Goal: Task Accomplishment & Management: Use online tool/utility

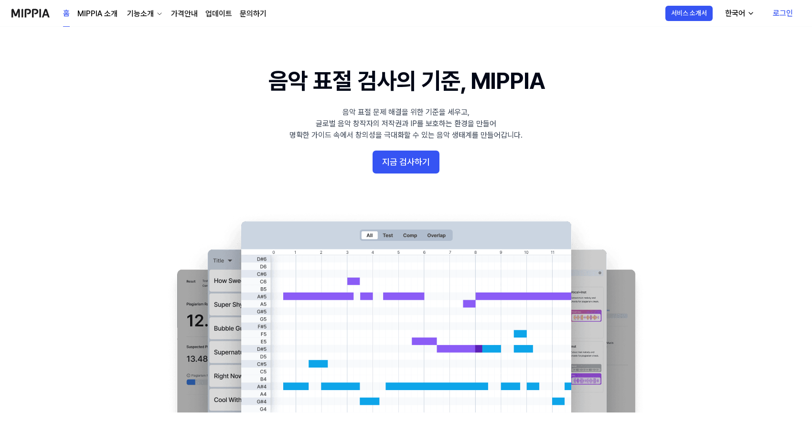
click at [612, 176] on 배너 "음악 표절 검사의 기준, MIPPIA 음악 표절 문제 해결을 위한 기준을 세우고, 글로벌 음악 창작자의 저작권과 IP를 보호하는 환경을 만들어…" at bounding box center [406, 238] width 688 height 347
click at [770, 10] on link "로그인" at bounding box center [783, 13] width 35 height 27
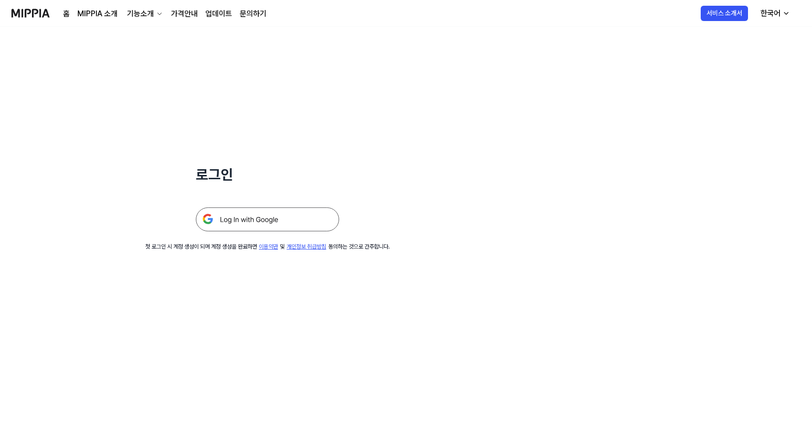
click at [288, 215] on img at bounding box center [267, 219] width 143 height 24
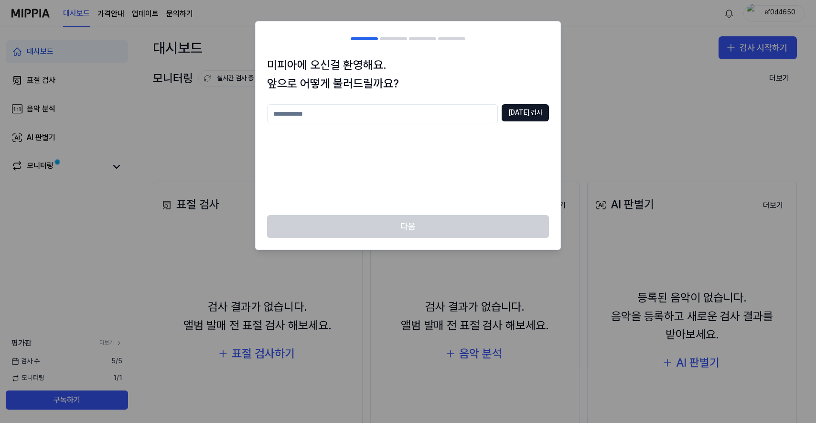
click at [335, 117] on input "text" at bounding box center [382, 113] width 231 height 19
type input "***"
click at [517, 134] on div "*** 중복 검사" at bounding box center [408, 153] width 282 height 99
click at [528, 121] on div "*** 중복 검사" at bounding box center [408, 113] width 282 height 19
click at [529, 118] on button "중복 검사" at bounding box center [525, 112] width 47 height 17
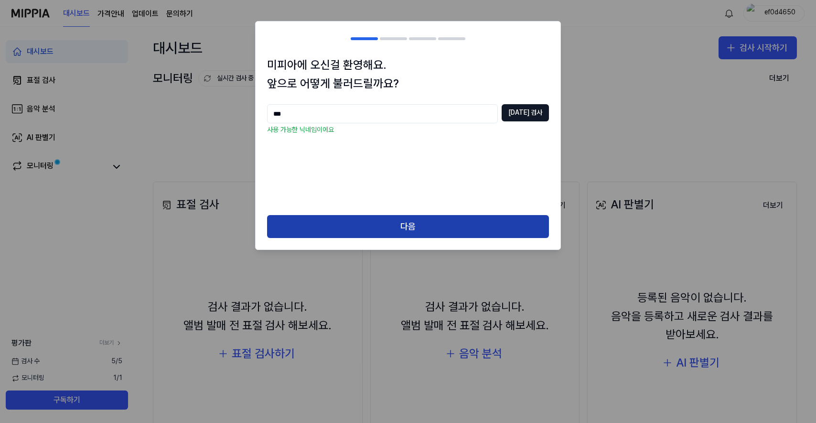
click at [449, 225] on button "다음" at bounding box center [408, 226] width 282 height 23
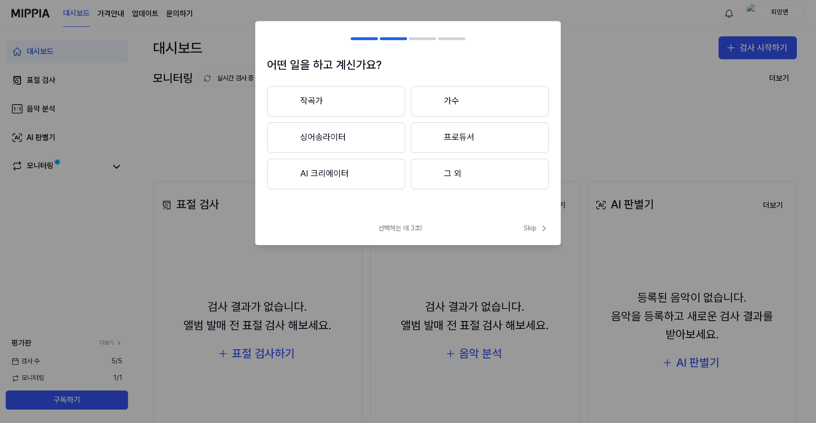
click at [366, 108] on button "작곡가" at bounding box center [336, 101] width 138 height 31
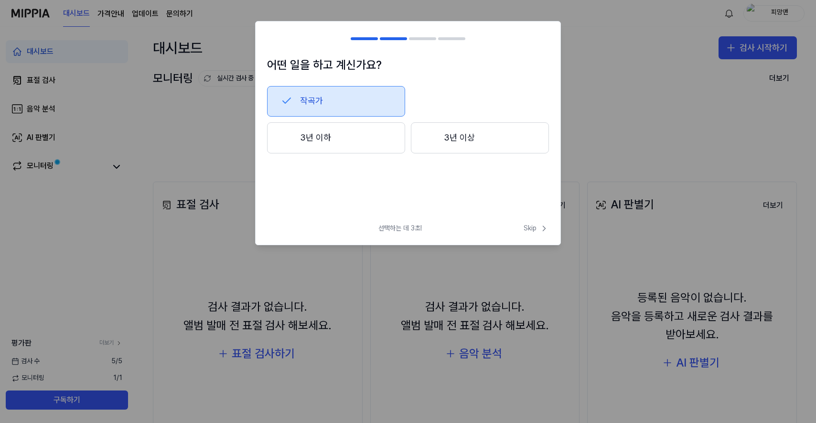
click at [446, 140] on button "3년 이상" at bounding box center [480, 138] width 138 height 32
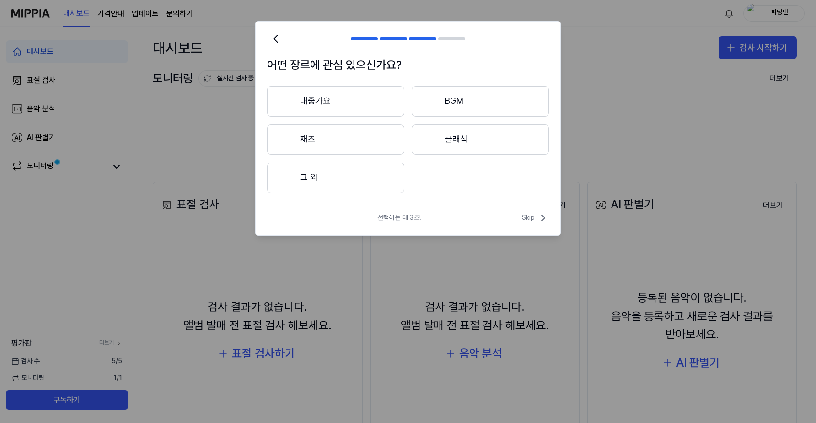
click at [351, 97] on button "대중가요" at bounding box center [335, 101] width 137 height 31
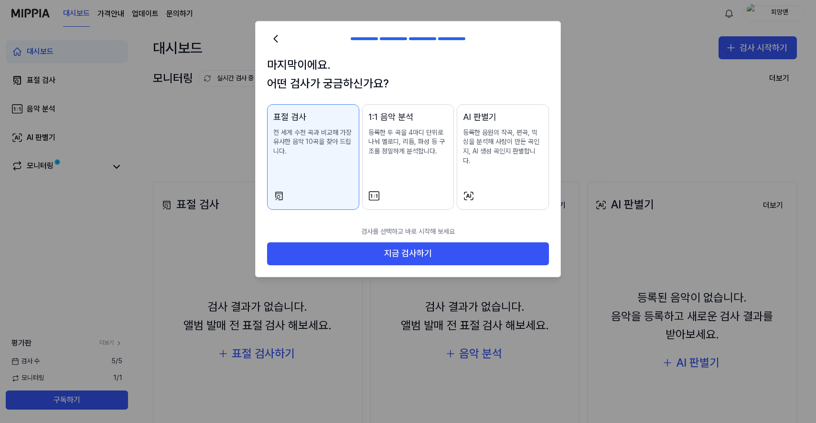
click at [514, 171] on div "AI 판별기 등록한 음원의 작곡, 편곡, 믹싱을 분석해 사람이 만든 곡인지, AI 생성 곡인지 판별합니다." at bounding box center [503, 147] width 80 height 74
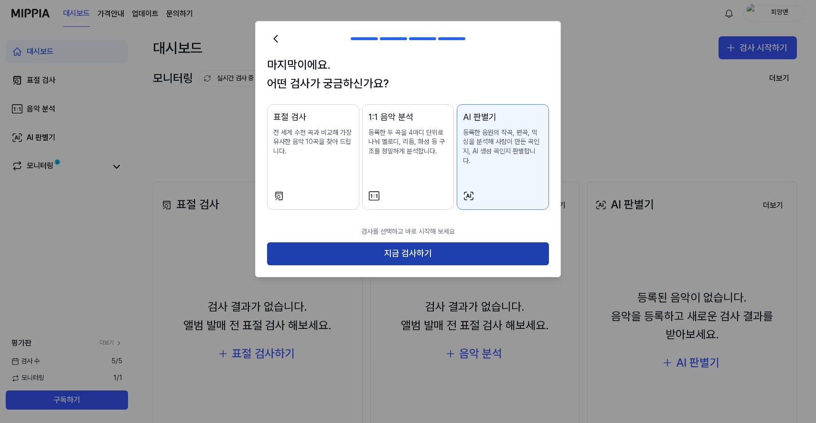
click at [432, 242] on button "지금 검사하기" at bounding box center [408, 253] width 282 height 23
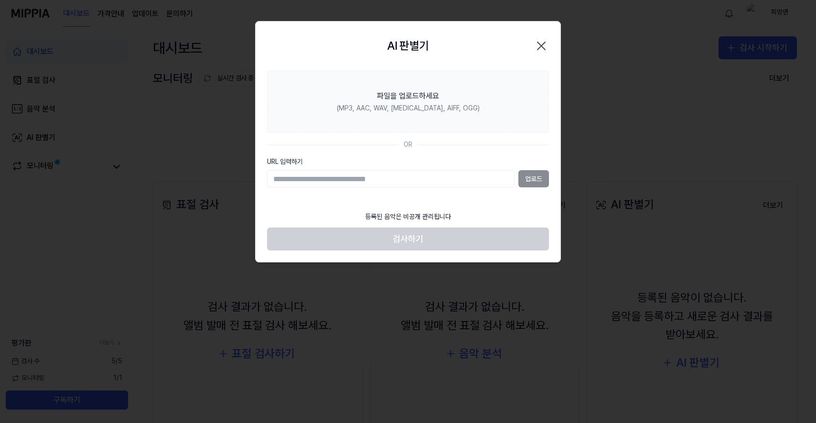
click at [434, 189] on section "파일을 업로드하세요 (MP3, AAC, WAV, FLAC, AIFF, OGG) OR URL 입력하기 업로드" at bounding box center [408, 139] width 305 height 136
click at [436, 183] on input "URL 입력하기" at bounding box center [391, 178] width 248 height 17
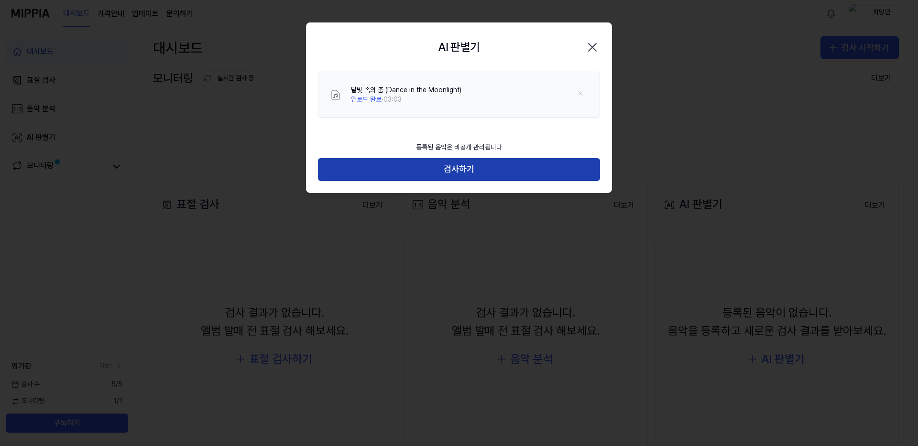
click at [447, 174] on button "검사하기" at bounding box center [459, 169] width 282 height 23
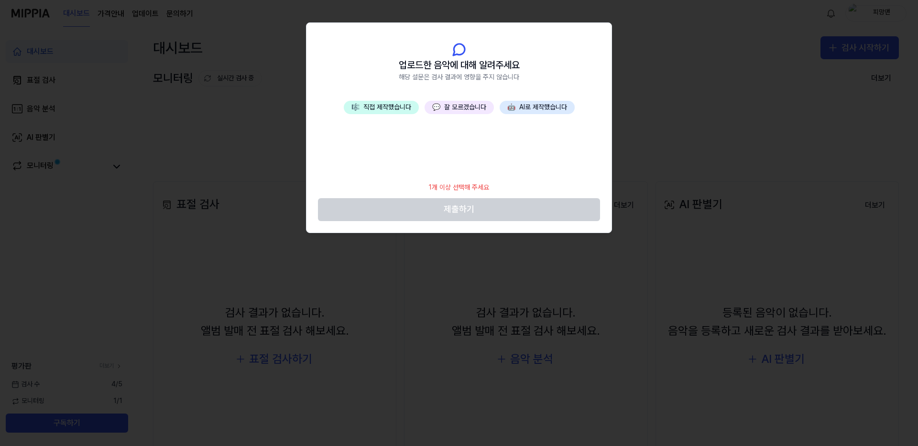
click at [462, 104] on button "💬 잘 모르겠습니다" at bounding box center [458, 107] width 69 height 13
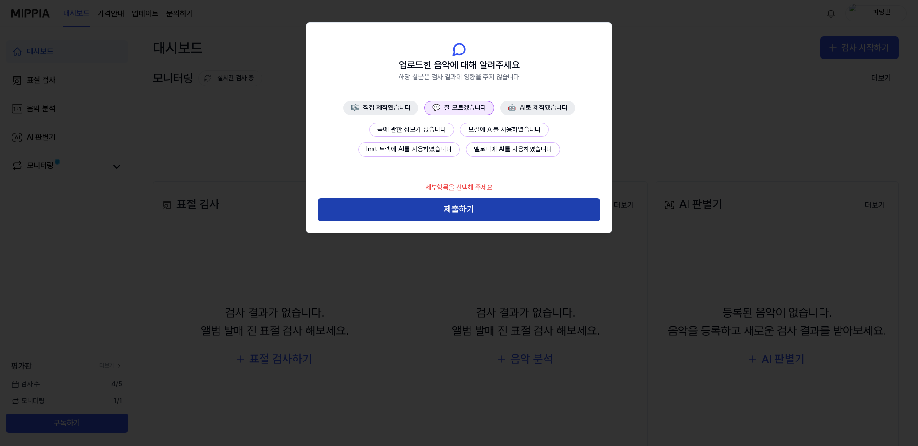
click at [467, 212] on button "제출하기" at bounding box center [459, 209] width 282 height 23
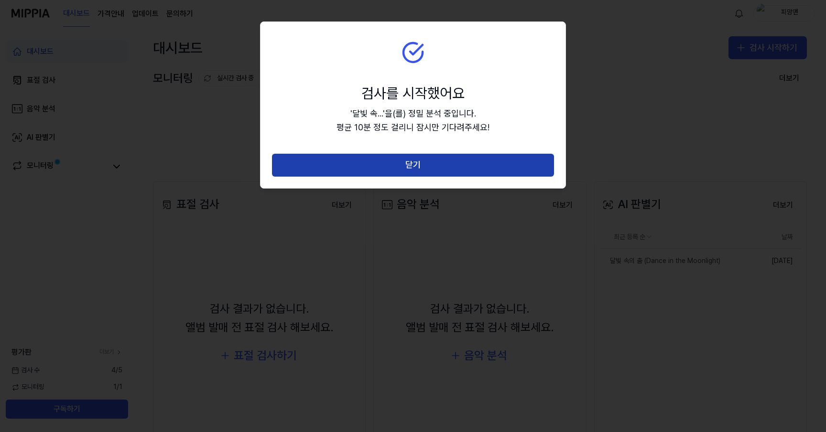
click at [444, 159] on button "닫기" at bounding box center [413, 165] width 282 height 23
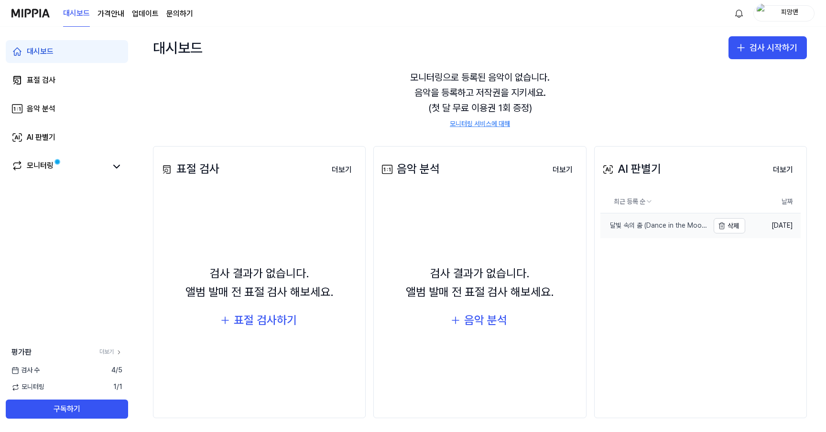
scroll to position [41, 0]
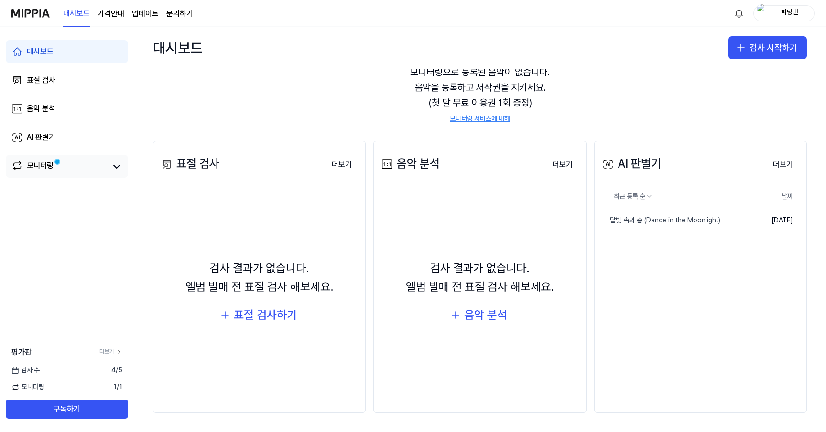
click at [39, 166] on div "모니터링" at bounding box center [40, 166] width 27 height 13
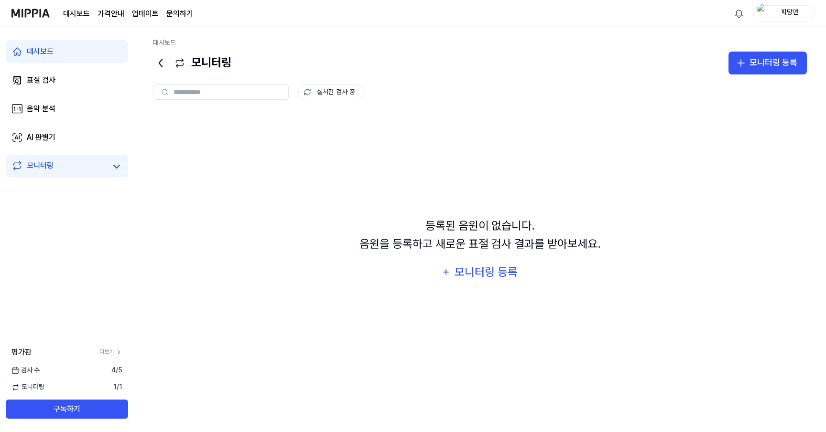
click at [47, 369] on div "검사 수 4 / 5" at bounding box center [67, 371] width 134 height 10
click at [46, 63] on link "대시보드" at bounding box center [67, 51] width 122 height 23
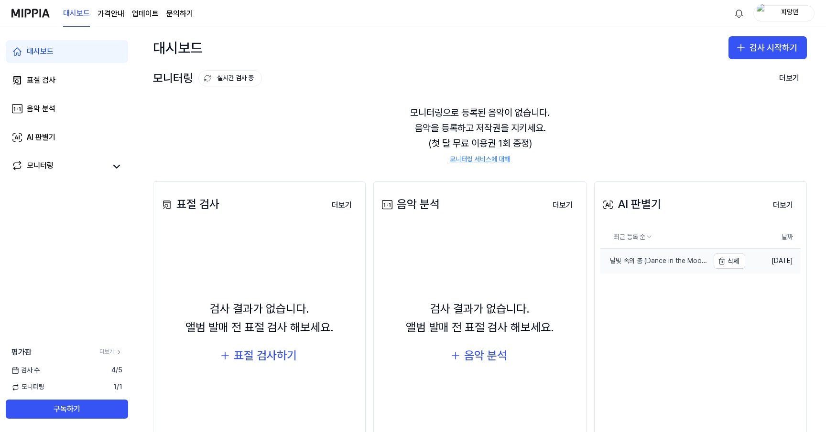
click at [700, 259] on div "달빛 속의 춤 (Dance in the Moonlight)" at bounding box center [654, 262] width 108 height 10
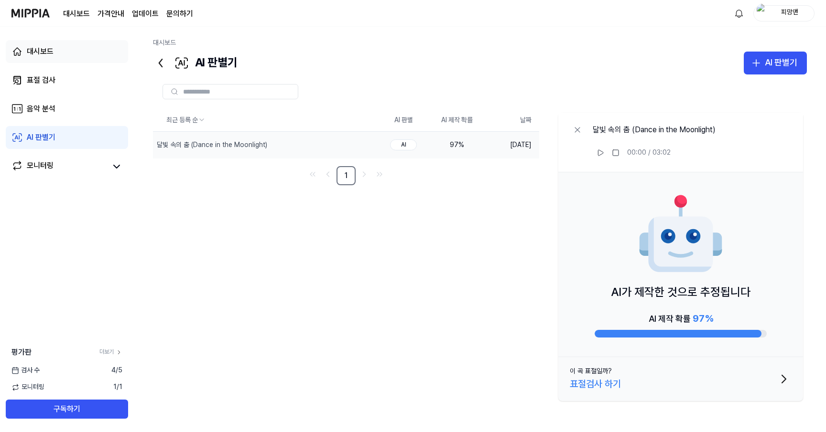
click at [54, 61] on link "대시보드" at bounding box center [67, 51] width 122 height 23
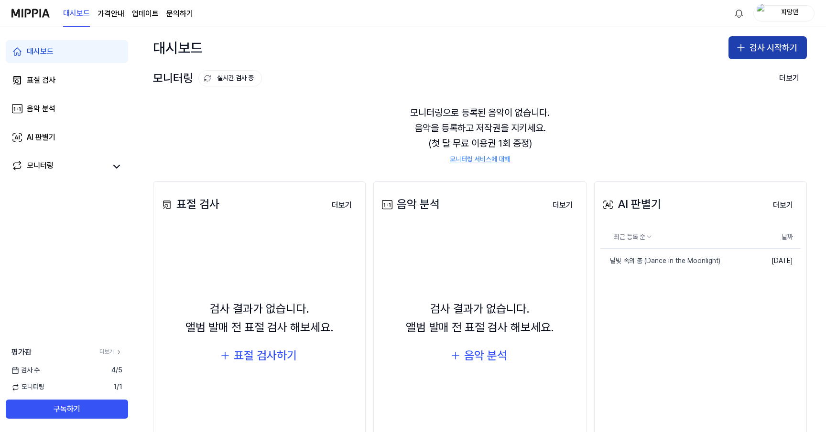
click at [793, 50] on button "검사 시작하기" at bounding box center [767, 47] width 78 height 23
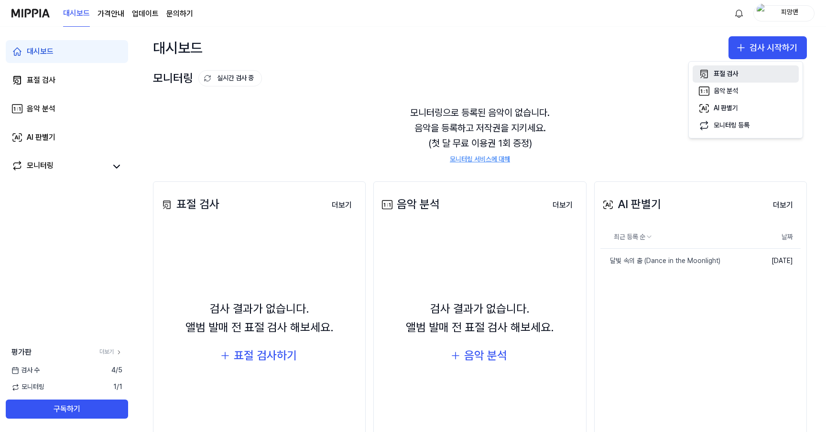
click at [762, 72] on button "표절 검사" at bounding box center [745, 73] width 106 height 17
click at [755, 93] on button "음악 분석" at bounding box center [745, 91] width 106 height 17
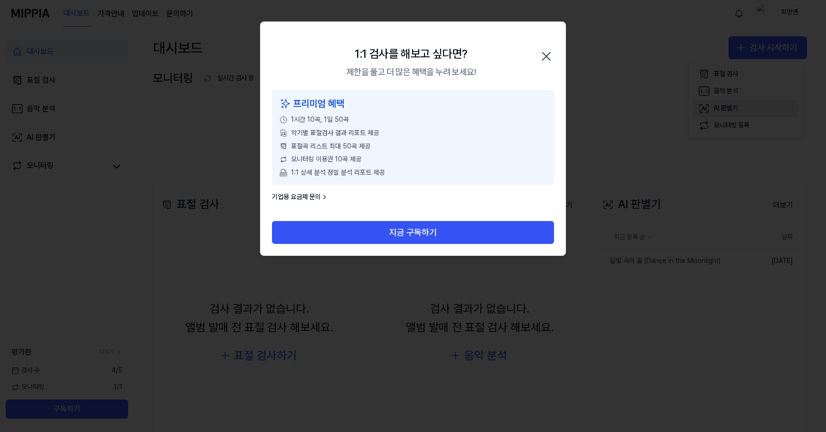
click at [753, 108] on button "AI 판별기" at bounding box center [745, 108] width 106 height 17
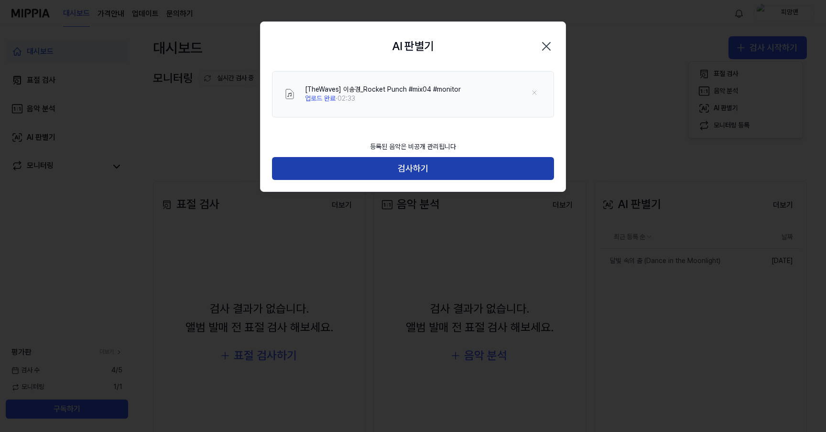
click at [416, 177] on button "검사하기" at bounding box center [413, 168] width 282 height 23
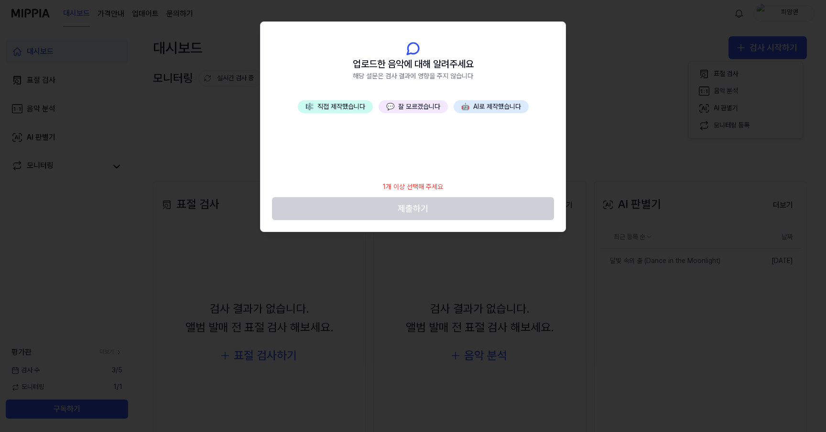
click at [425, 109] on button "💬 잘 모르겠습니다" at bounding box center [412, 106] width 69 height 13
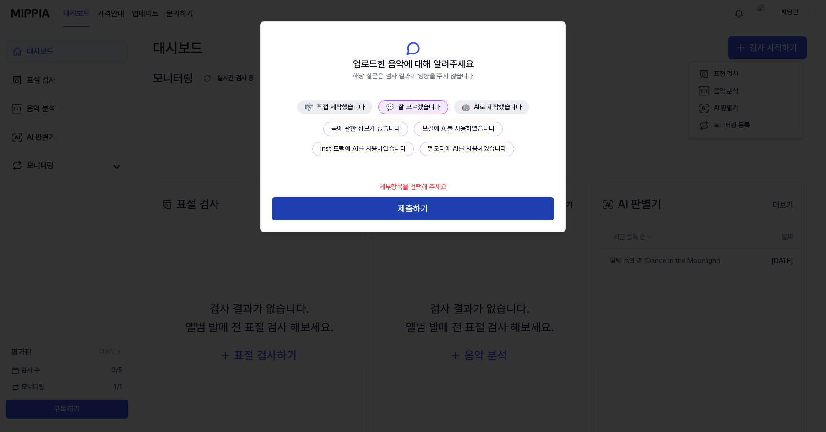
click at [440, 216] on button "제출하기" at bounding box center [413, 208] width 282 height 23
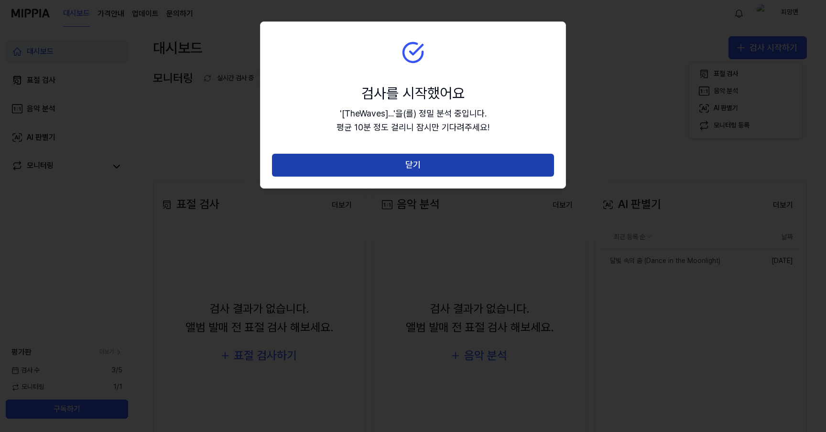
click at [432, 168] on button "닫기" at bounding box center [413, 165] width 282 height 23
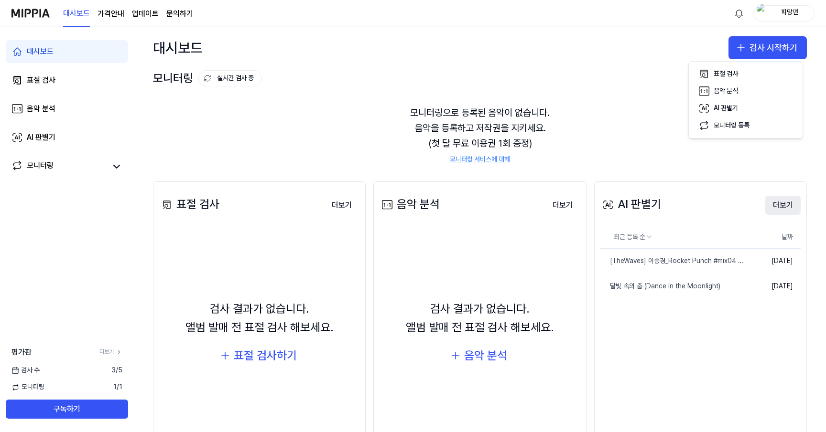
click at [774, 207] on button "더보기" at bounding box center [782, 205] width 35 height 19
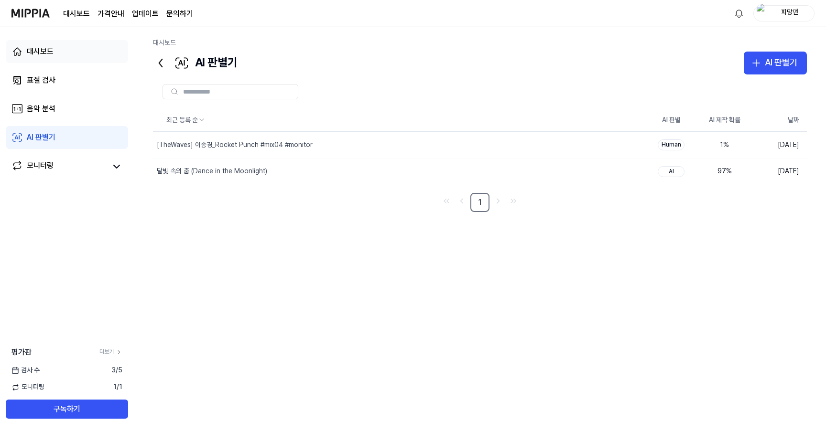
click at [51, 60] on link "대시보드" at bounding box center [67, 51] width 122 height 23
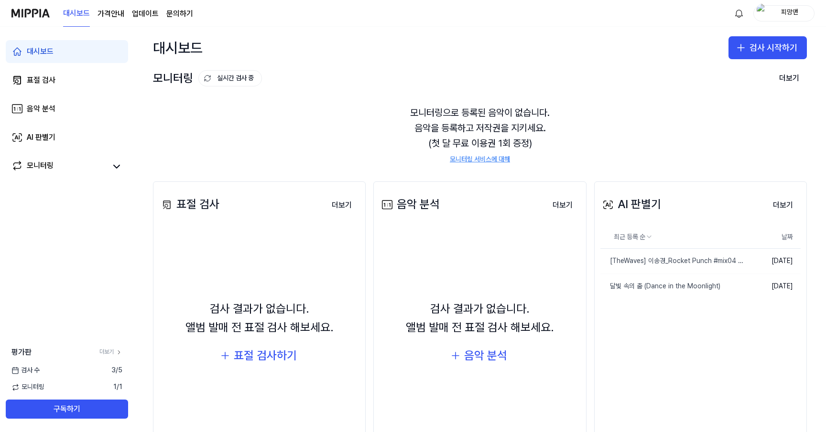
click at [739, 61] on div "대시보드 검사 시작하기" at bounding box center [480, 48] width 692 height 42
click at [739, 56] on button "검사 시작하기" at bounding box center [767, 47] width 78 height 23
click at [724, 70] on div "표절 검사" at bounding box center [725, 74] width 24 height 10
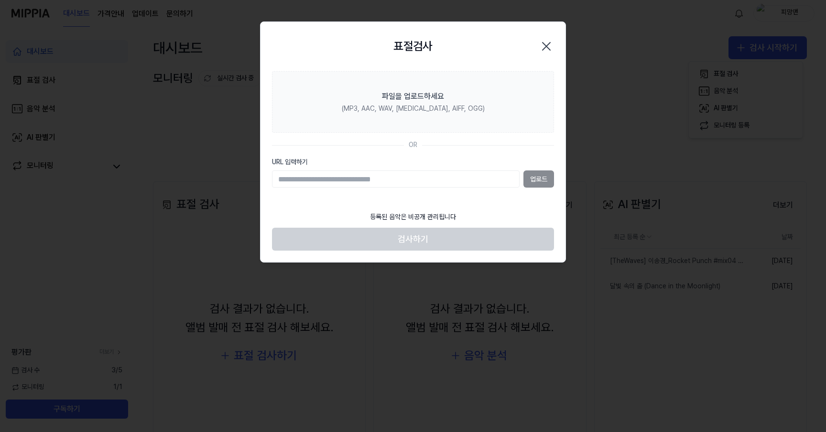
paste input "**********"
type input "**********"
click at [541, 178] on button "업로드" at bounding box center [538, 179] width 31 height 17
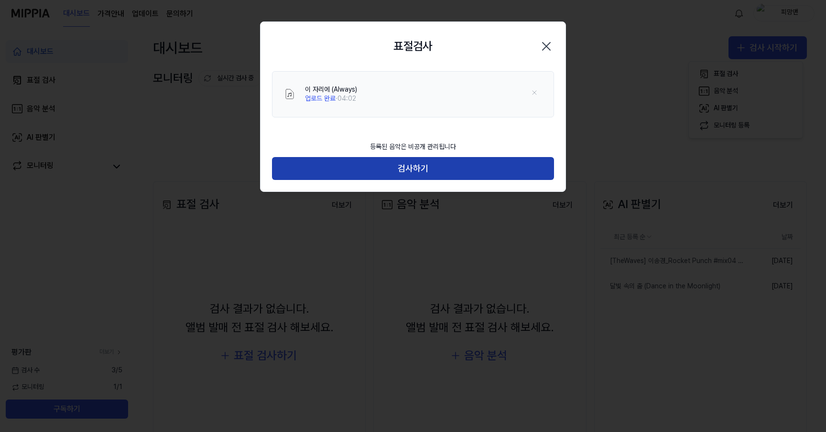
click at [458, 168] on button "검사하기" at bounding box center [413, 168] width 282 height 23
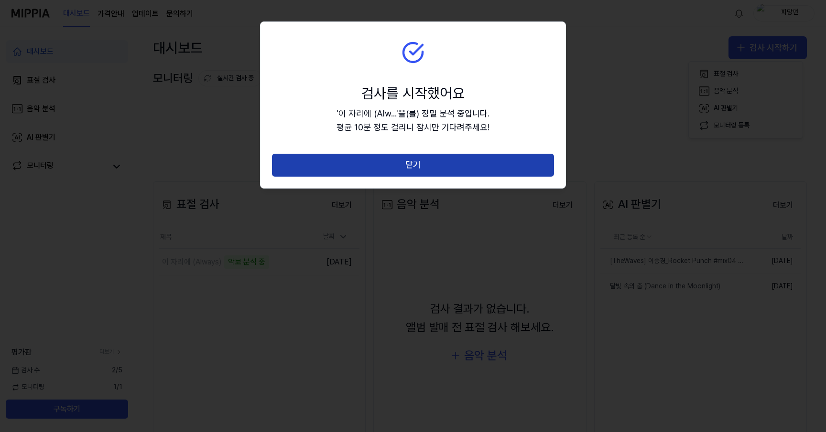
click at [478, 163] on button "닫기" at bounding box center [413, 165] width 282 height 23
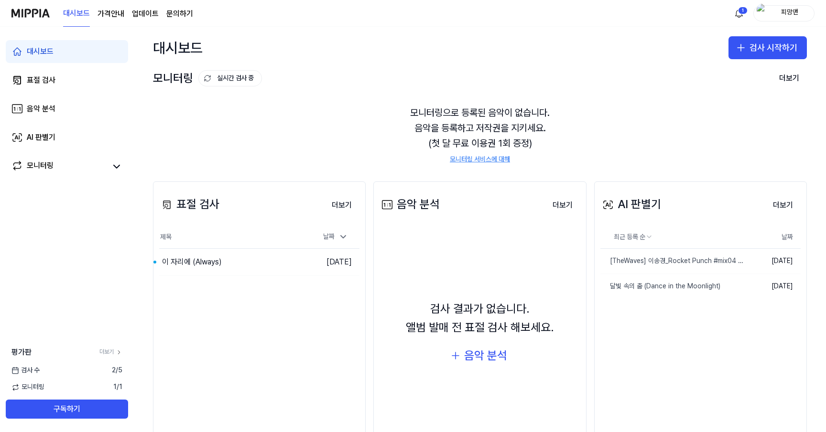
click at [479, 14] on div "대시보드 가격안내 업데이트 문의하기 1 피망맨" at bounding box center [412, 13] width 803 height 26
